Goal: Information Seeking & Learning: Learn about a topic

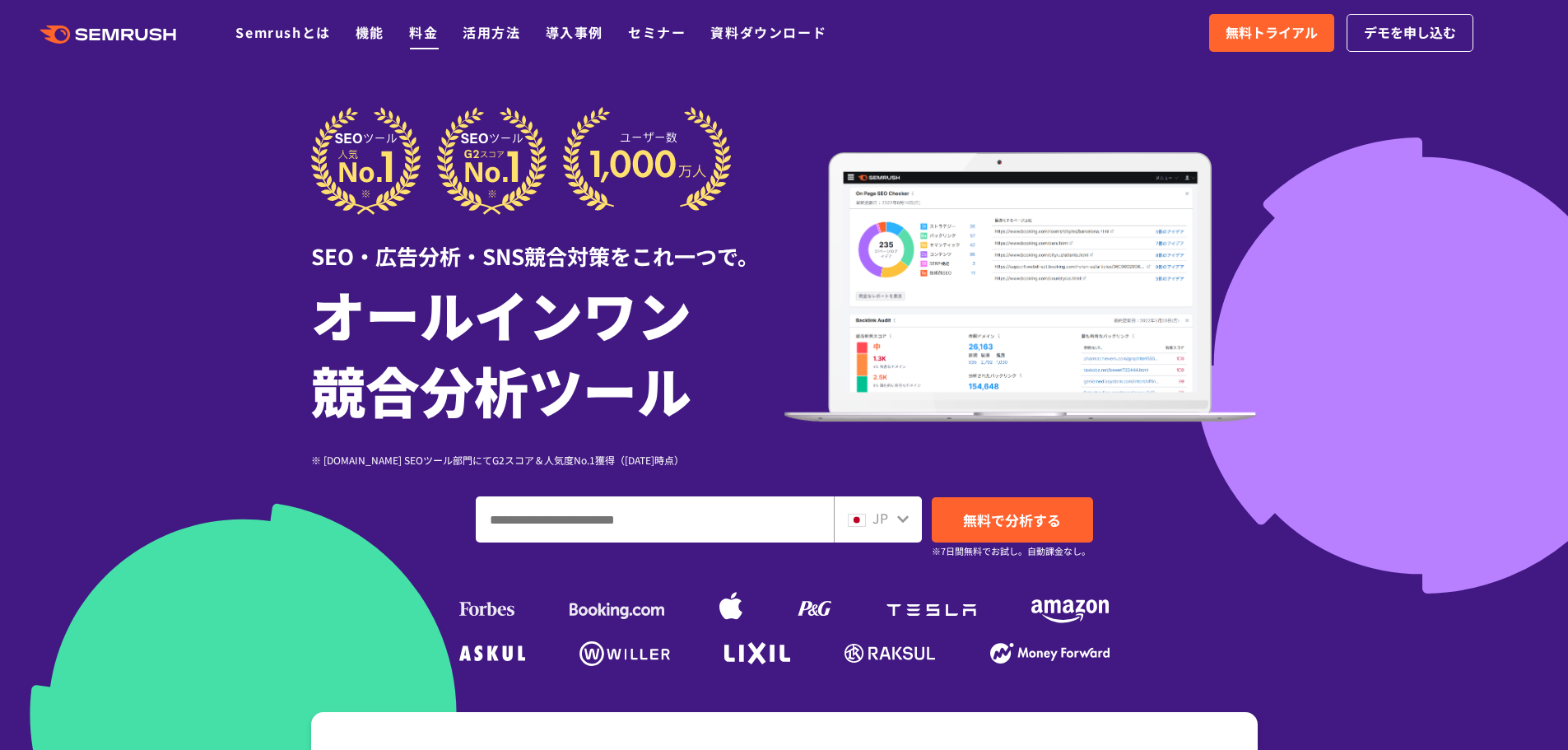
drag, startPoint x: 0, startPoint y: 0, endPoint x: 428, endPoint y: 34, distance: 429.3
click at [428, 34] on link "料金" at bounding box center [423, 33] width 29 height 20
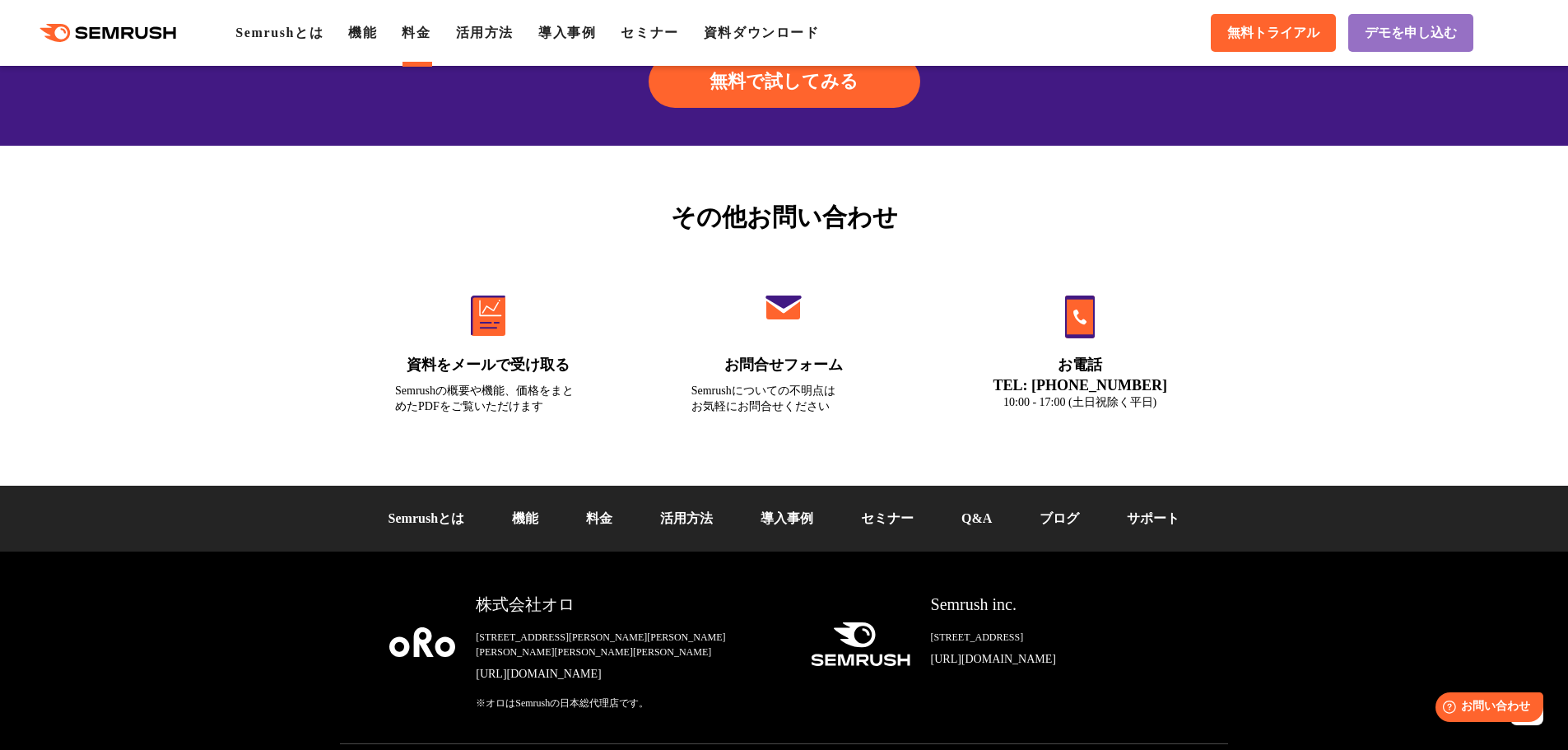
scroll to position [5564, 0]
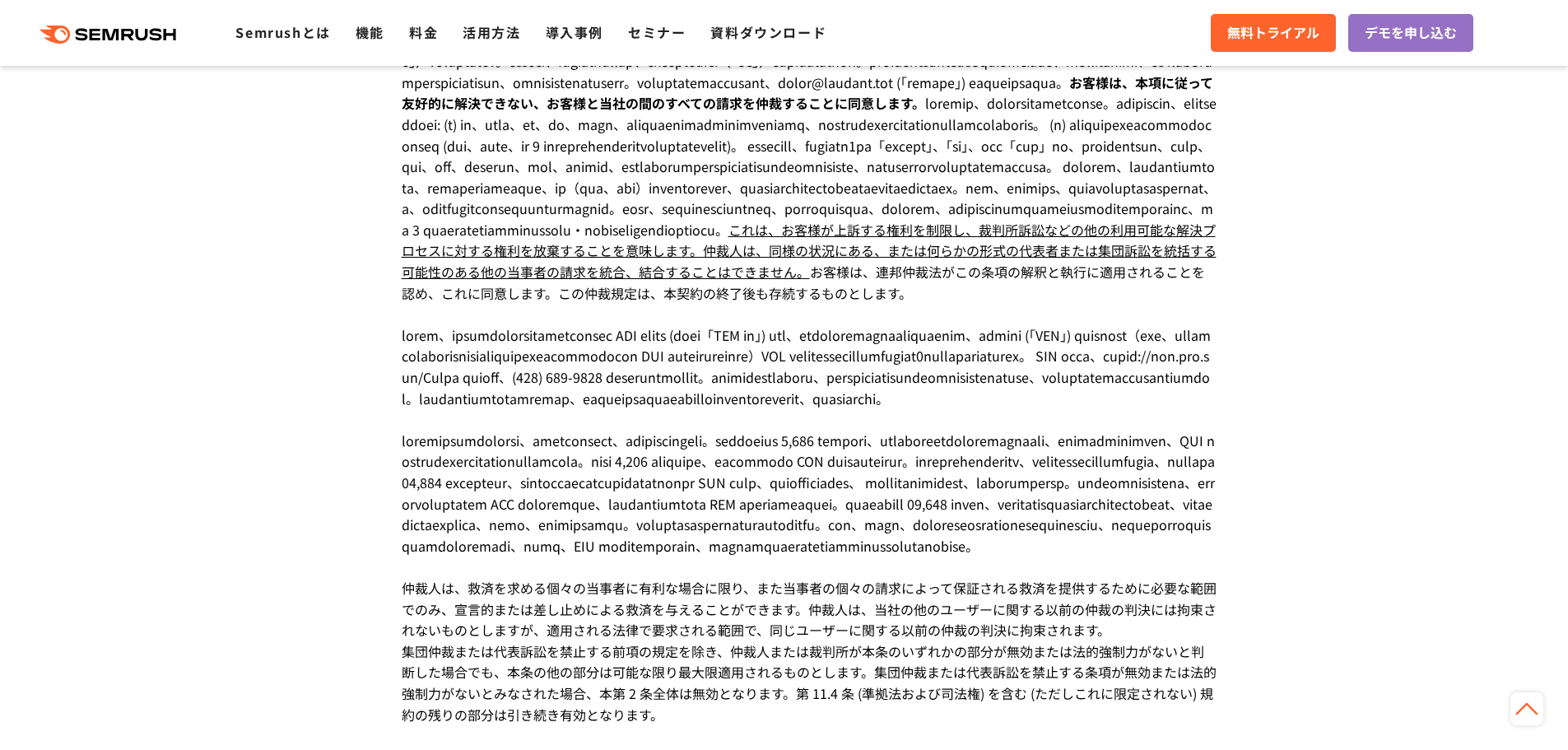
scroll to position [1398, 0]
